Goal: Task Accomplishment & Management: Complete application form

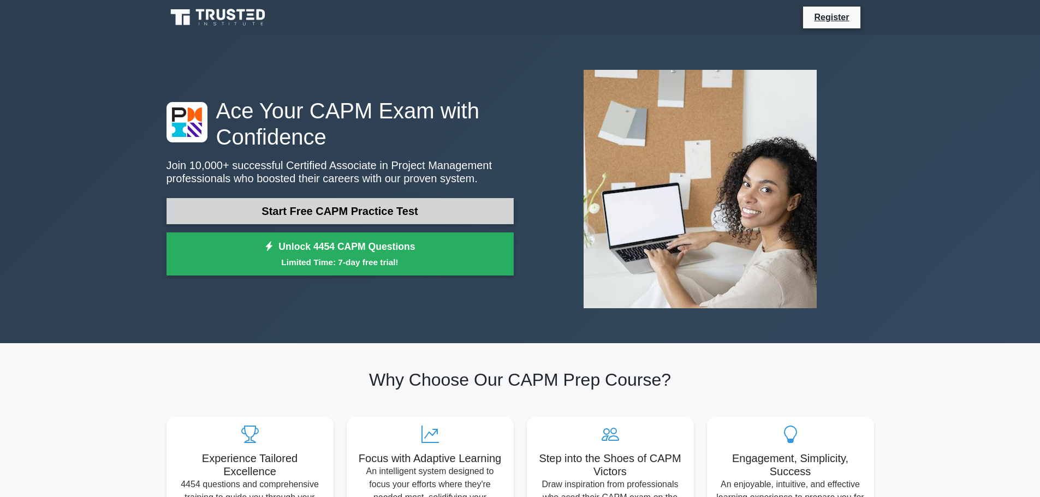
click at [363, 211] on link "Start Free CAPM Practice Test" at bounding box center [339, 211] width 347 height 26
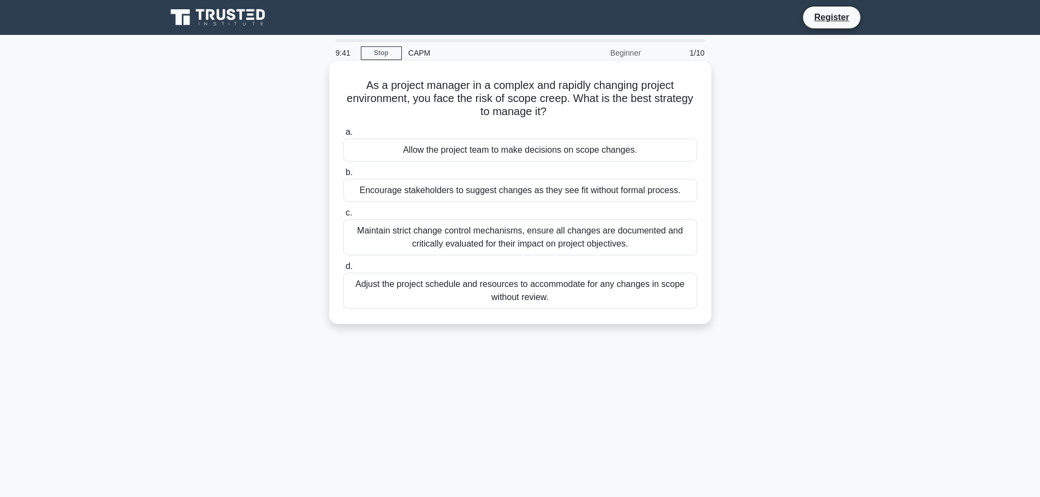
click at [381, 233] on div "Maintain strict change control mechanisms, ensure all changes are documented an…" at bounding box center [520, 237] width 354 height 36
click at [343, 217] on input "c. Maintain strict change control mechanisms, ensure all changes are documented…" at bounding box center [343, 213] width 0 height 7
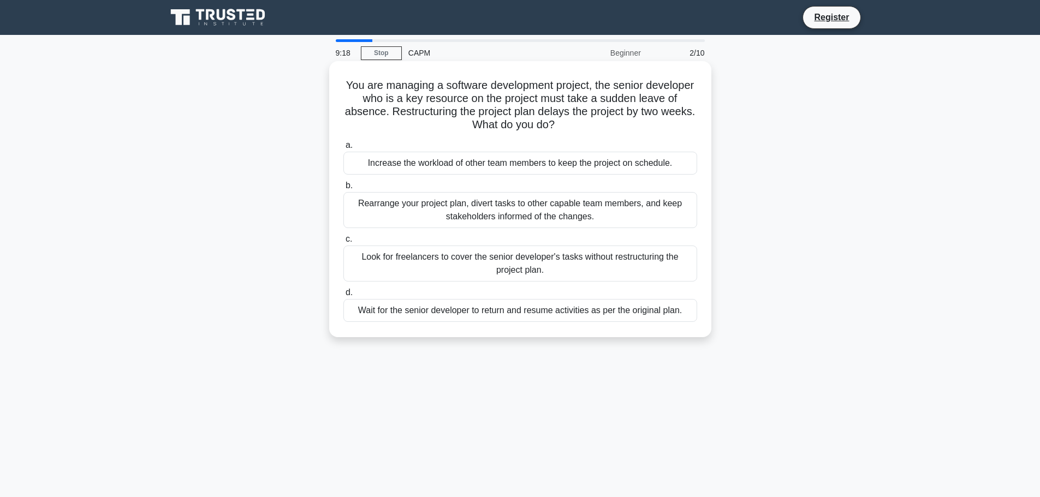
click at [416, 207] on div "Rearrange your project plan, divert tasks to other capable team members, and ke…" at bounding box center [520, 210] width 354 height 36
click at [343, 189] on input "b. Rearrange your project plan, divert tasks to other capable team members, and…" at bounding box center [343, 185] width 0 height 7
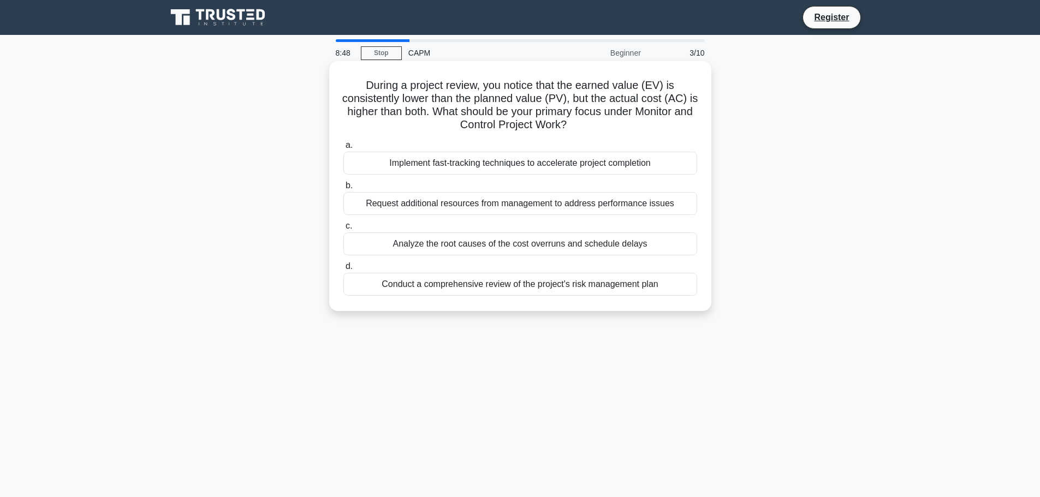
click at [461, 283] on div "Conduct a comprehensive review of the project's risk management plan" at bounding box center [520, 284] width 354 height 23
click at [343, 270] on input "d. Conduct a comprehensive review of the project's risk management plan" at bounding box center [343, 266] width 0 height 7
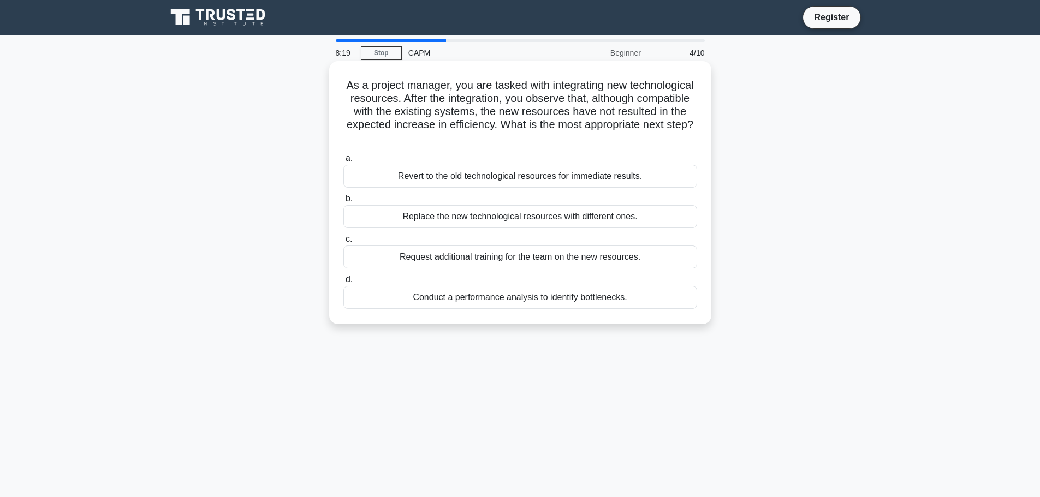
click at [461, 296] on div "Conduct a performance analysis to identify bottlenecks." at bounding box center [520, 297] width 354 height 23
click at [343, 283] on input "d. Conduct a performance analysis to identify bottlenecks." at bounding box center [343, 279] width 0 height 7
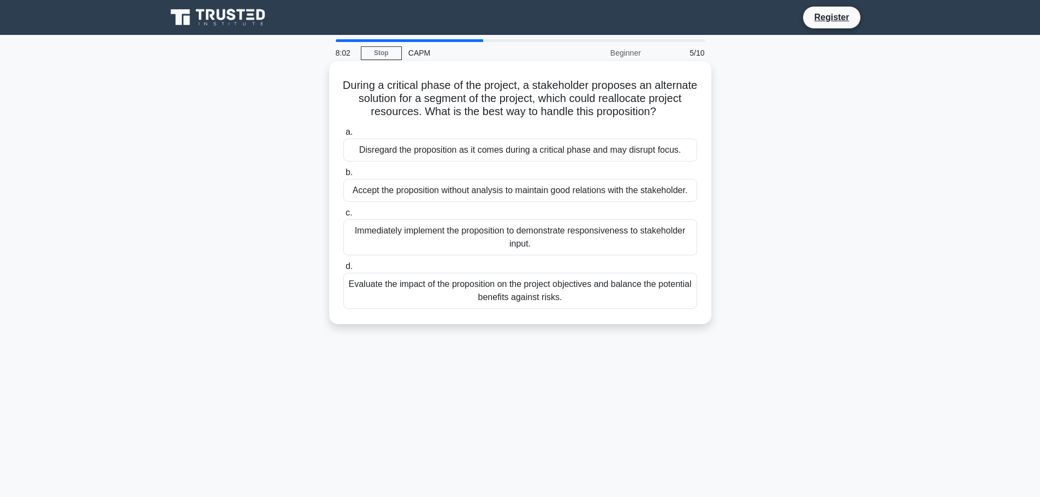
click at [446, 293] on div "Evaluate the impact of the proposition on the project objectives and balance th…" at bounding box center [520, 291] width 354 height 36
click at [343, 270] on input "d. Evaluate the impact of the proposition on the project objectives and balance…" at bounding box center [343, 266] width 0 height 7
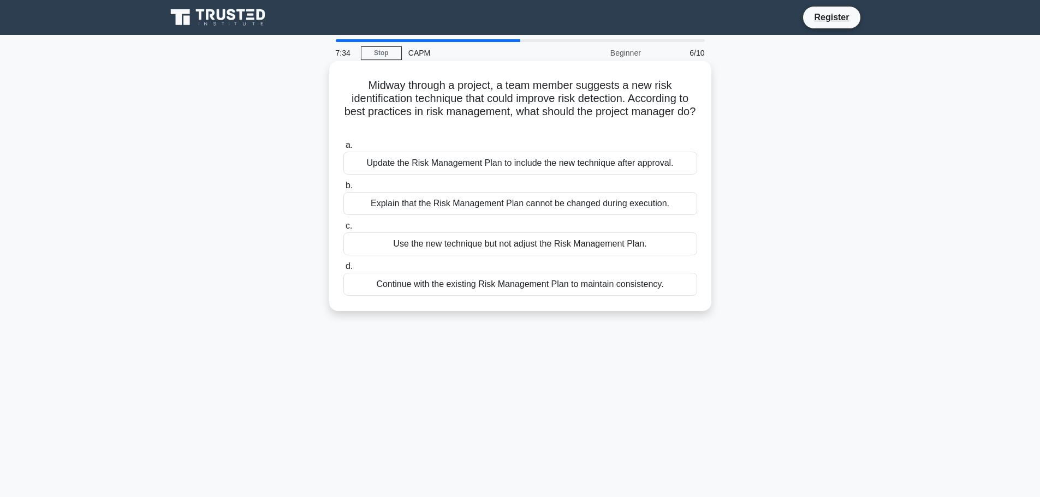
click at [446, 164] on div "Update the Risk Management Plan to include the new technique after approval." at bounding box center [520, 163] width 354 height 23
click at [343, 149] on input "a. Update the Risk Management Plan to include the new technique after approval." at bounding box center [343, 145] width 0 height 7
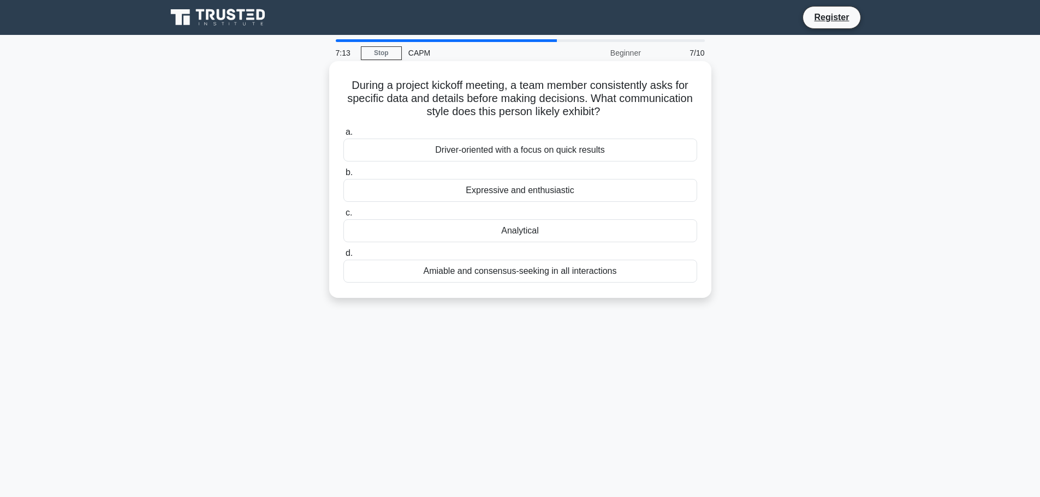
click at [497, 231] on div "Analytical" at bounding box center [520, 230] width 354 height 23
click at [343, 217] on input "c. Analytical" at bounding box center [343, 213] width 0 height 7
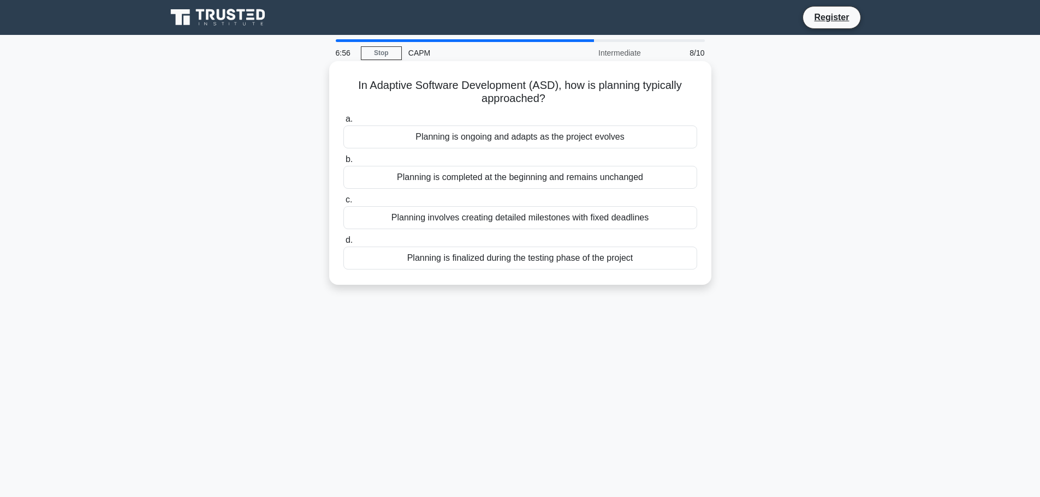
click at [460, 217] on div "Planning involves creating detailed milestones with fixed deadlines" at bounding box center [520, 217] width 354 height 23
click at [343, 204] on input "c. Planning involves creating detailed milestones with fixed deadlines" at bounding box center [343, 199] width 0 height 7
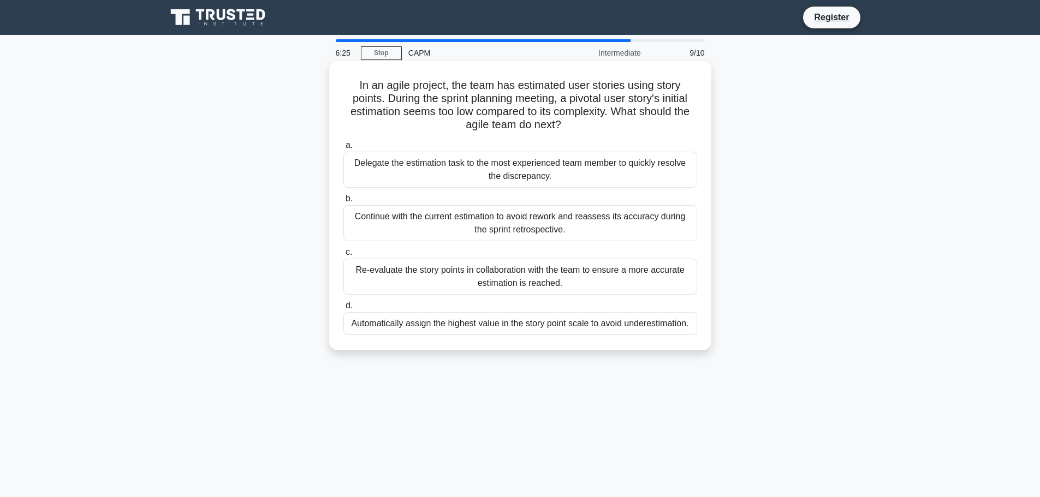
click at [447, 278] on div "Re-evaluate the story points in collaboration with the team to ensure a more ac…" at bounding box center [520, 277] width 354 height 36
click at [343, 256] on input "c. Re-evaluate the story points in collaboration with the team to ensure a more…" at bounding box center [343, 252] width 0 height 7
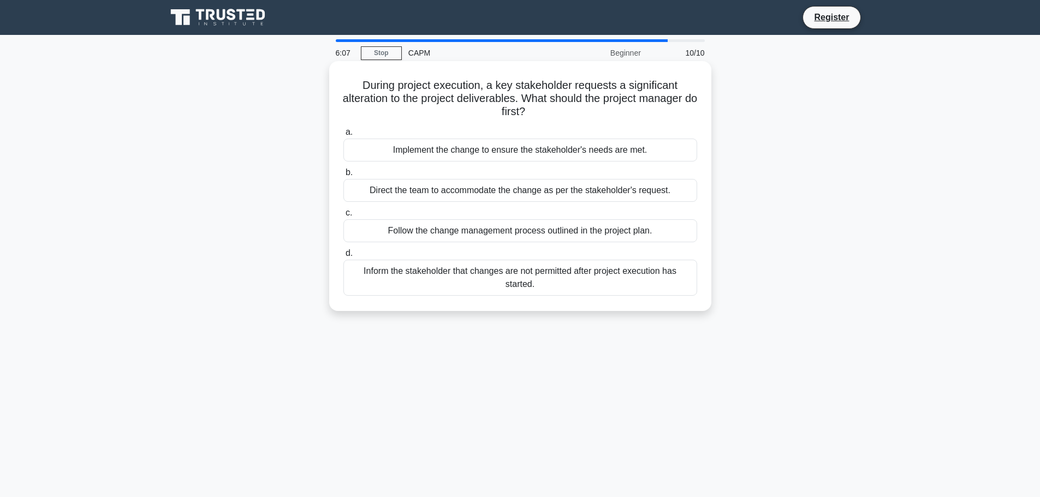
click at [498, 232] on div "Follow the change management process outlined in the project plan." at bounding box center [520, 230] width 354 height 23
click at [343, 217] on input "c. Follow the change management process outlined in the project plan." at bounding box center [343, 213] width 0 height 7
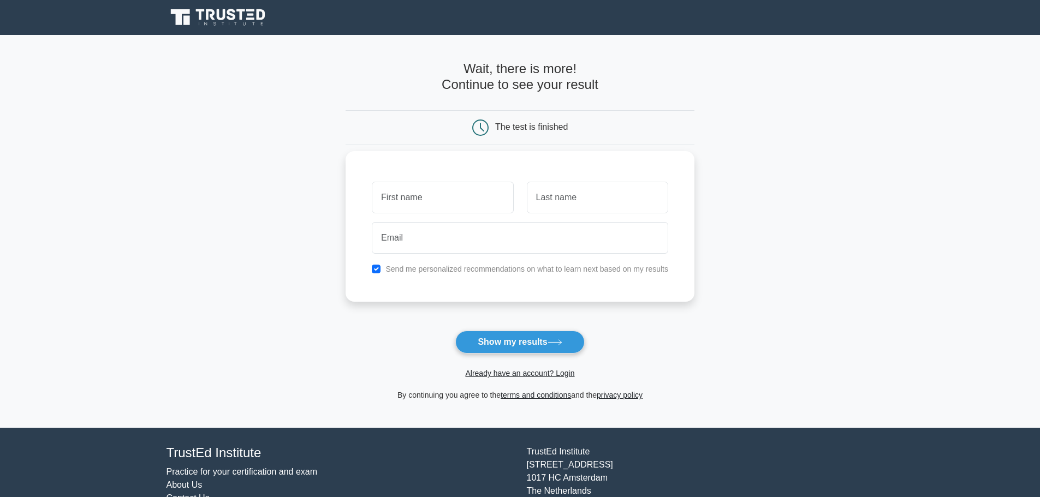
click at [423, 196] on input "text" at bounding box center [442, 198] width 141 height 32
type input "Ruan"
click at [548, 201] on input "text" at bounding box center [597, 198] width 141 height 32
type input "Crous"
type input "ruancrous7@gmail.com"
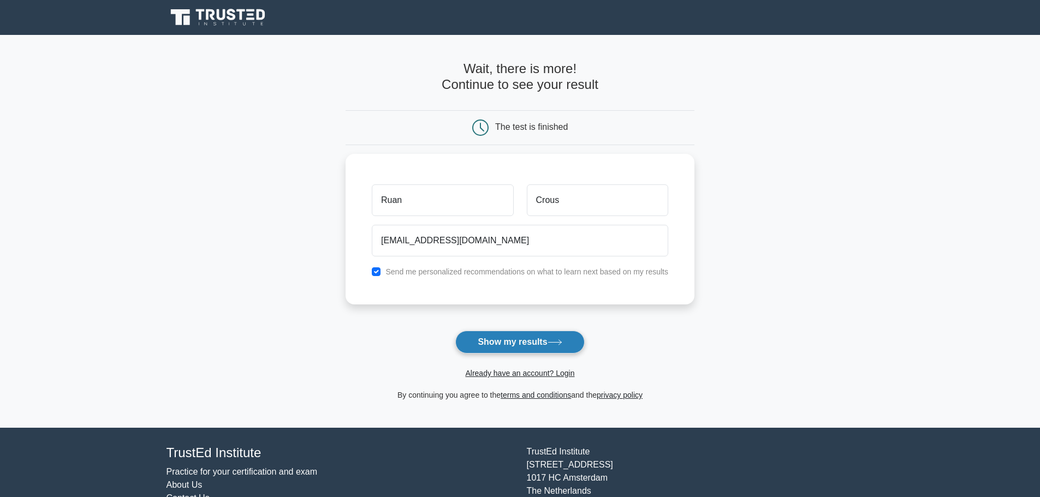
click at [514, 343] on button "Show my results" at bounding box center [519, 342] width 129 height 23
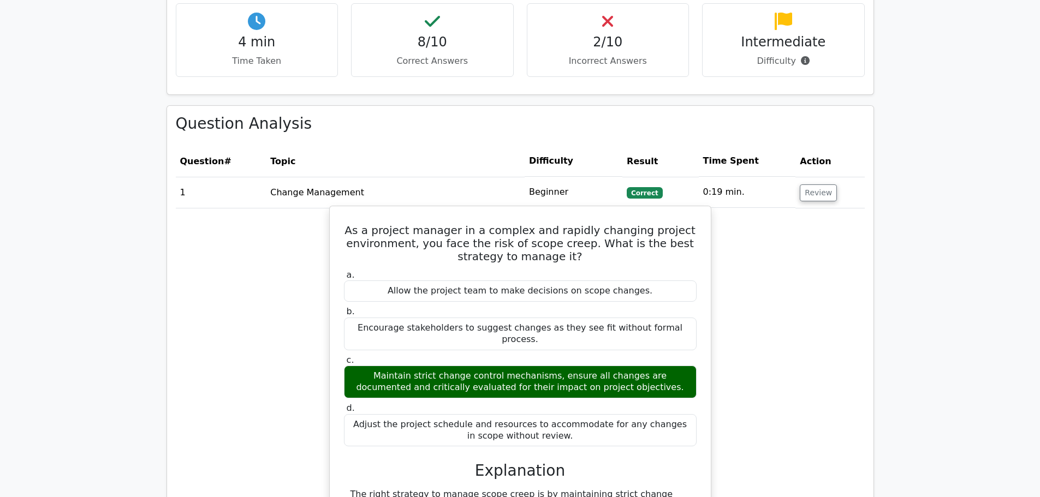
scroll to position [1091, 0]
